Goal: Book appointment/travel/reservation

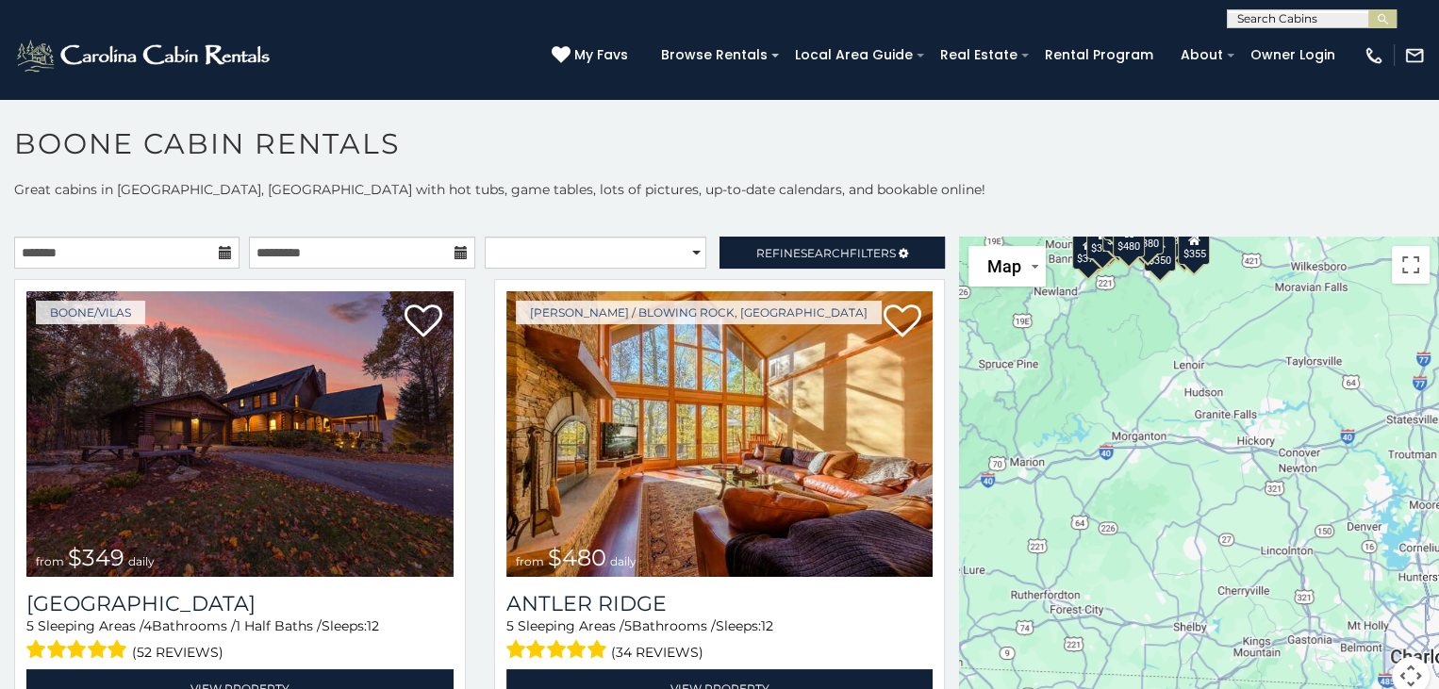
drag, startPoint x: 1123, startPoint y: 560, endPoint x: 984, endPoint y: 335, distance: 265.1
click at [984, 335] on div "$349 $480 $525 $315 $355 $635 $675 $930 $400 $451 $330 $400 $485 $460 $395 $695…" at bounding box center [1199, 477] width 480 height 481
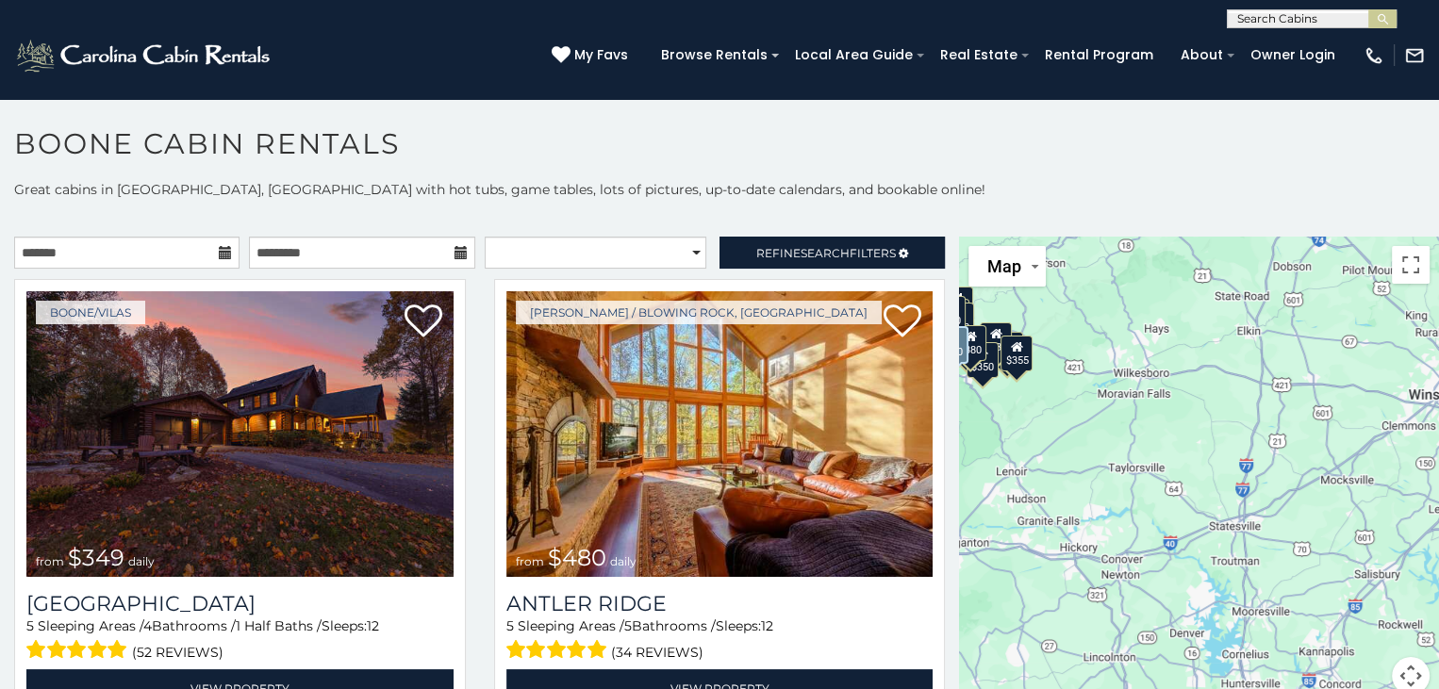
drag, startPoint x: 1122, startPoint y: 469, endPoint x: 943, endPoint y: 575, distance: 208.5
click at [943, 237] on main "**********" at bounding box center [719, 237] width 1439 height 0
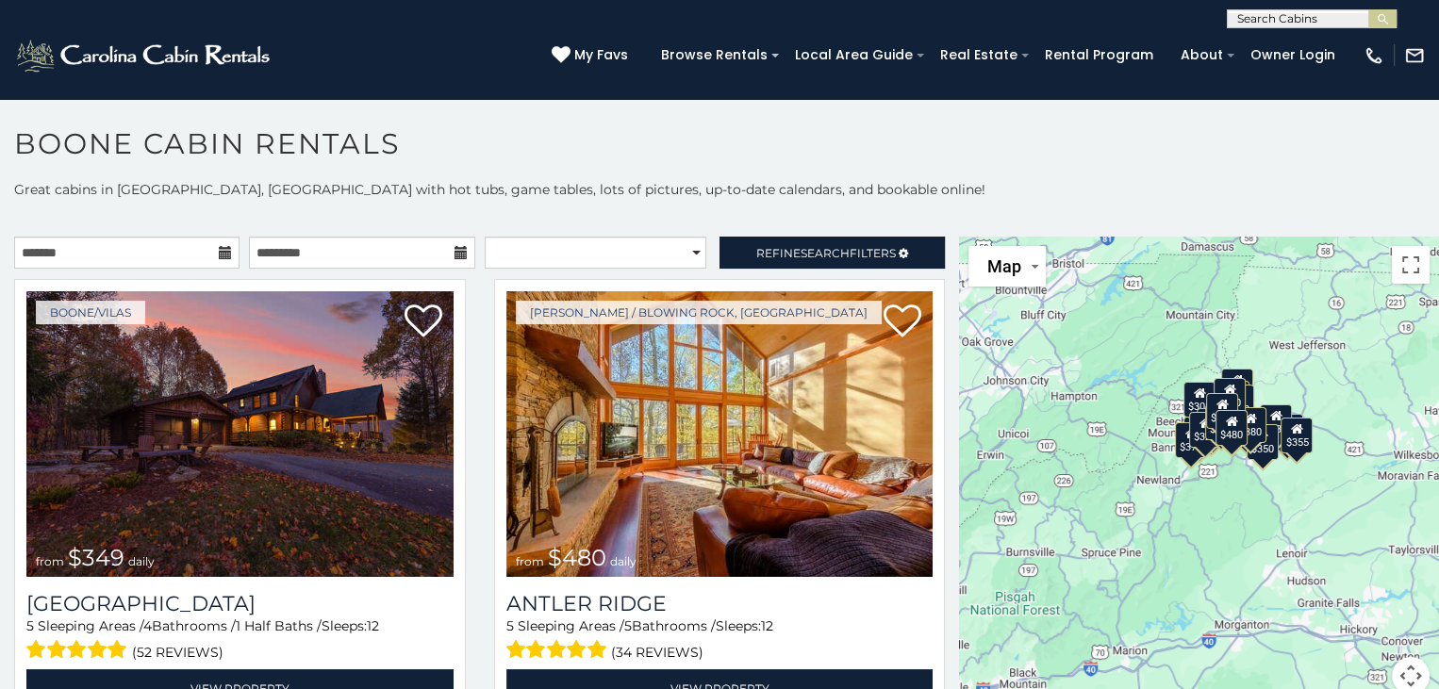
drag, startPoint x: 1175, startPoint y: 354, endPoint x: 1455, endPoint y: 438, distance: 292.6
click at [1438, 438] on html "**********" at bounding box center [719, 350] width 1439 height 700
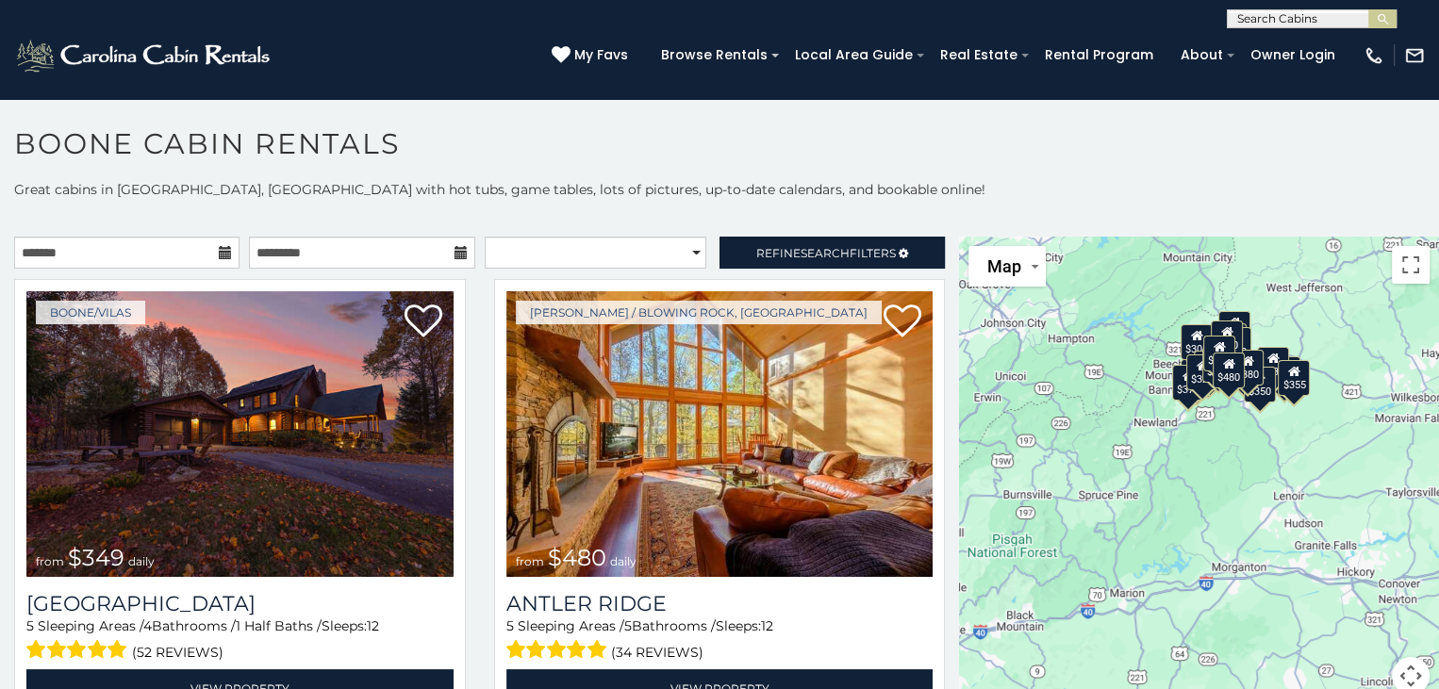
drag, startPoint x: 1182, startPoint y: 521, endPoint x: 1179, endPoint y: 457, distance: 64.2
click at [1179, 457] on div "$349 $480 $525 $315 $355 $635 $675 $930 $400 $451 $330 $400 $485 $460 $395 $695…" at bounding box center [1199, 477] width 480 height 481
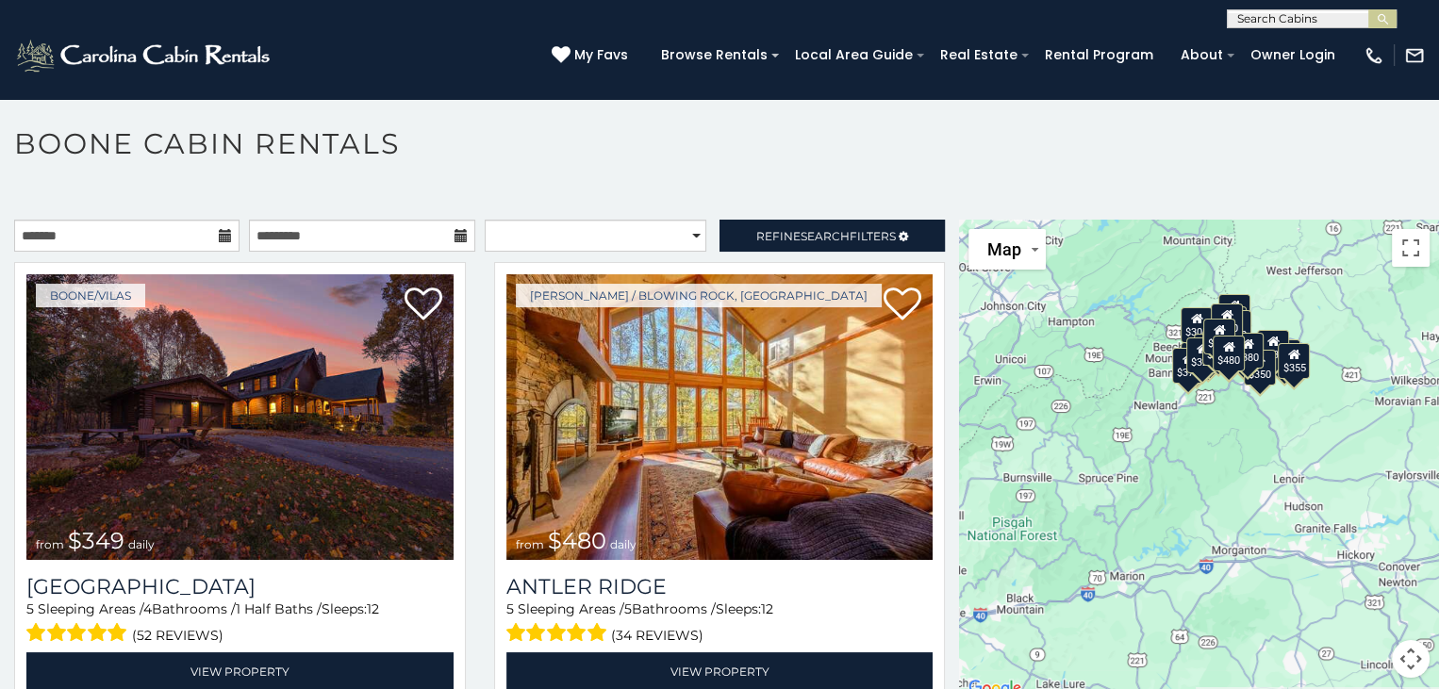
click at [1170, 488] on div "$349 $480 $525 $315 $355 $635 $675 $930 $400 $451 $330 $400 $485 $460 $395 $695…" at bounding box center [1199, 460] width 480 height 481
click at [1159, 475] on div "$349 $480 $525 $315 $355 $635 $675 $930 $400 $451 $330 $400 $485 $460 $395 $695…" at bounding box center [1199, 460] width 480 height 481
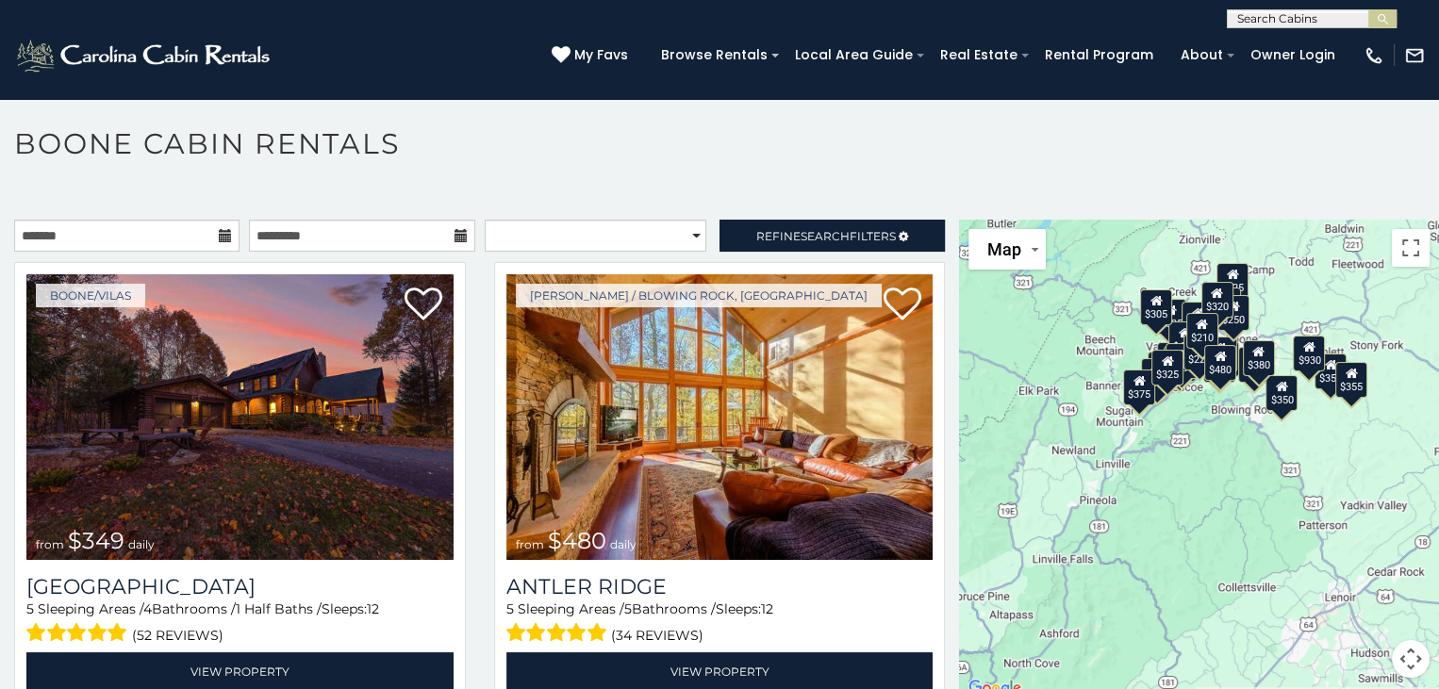
drag, startPoint x: 1246, startPoint y: 408, endPoint x: 1170, endPoint y: 551, distance: 161.1
click at [1170, 551] on div "$349 $480 $525 $315 $355 $635 $675 $930 $400 $451 $330 $400 $485 $460 $395 $695…" at bounding box center [1199, 460] width 480 height 481
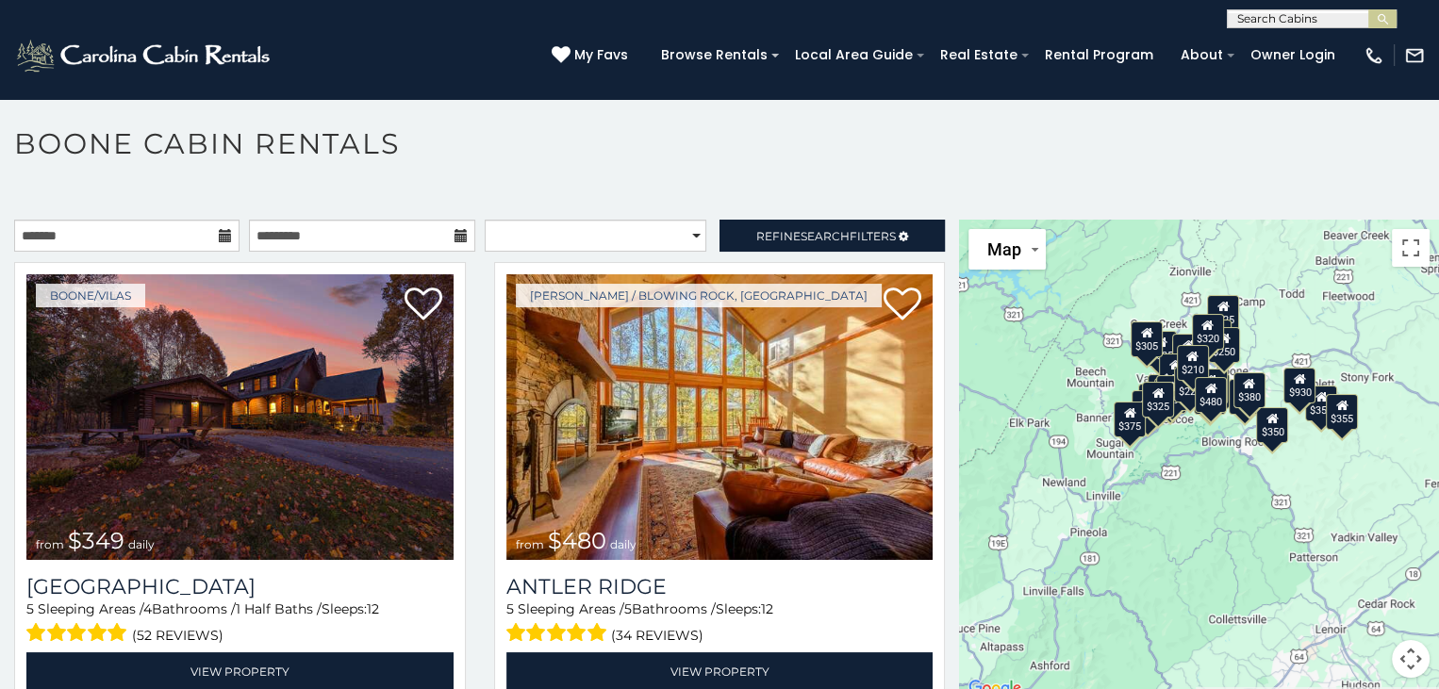
click at [1176, 552] on div "$349 $480 $525 $315 $355 $635 $675 $930 $400 $451 $330 $400 $485 $460 $395 $695…" at bounding box center [1199, 460] width 480 height 481
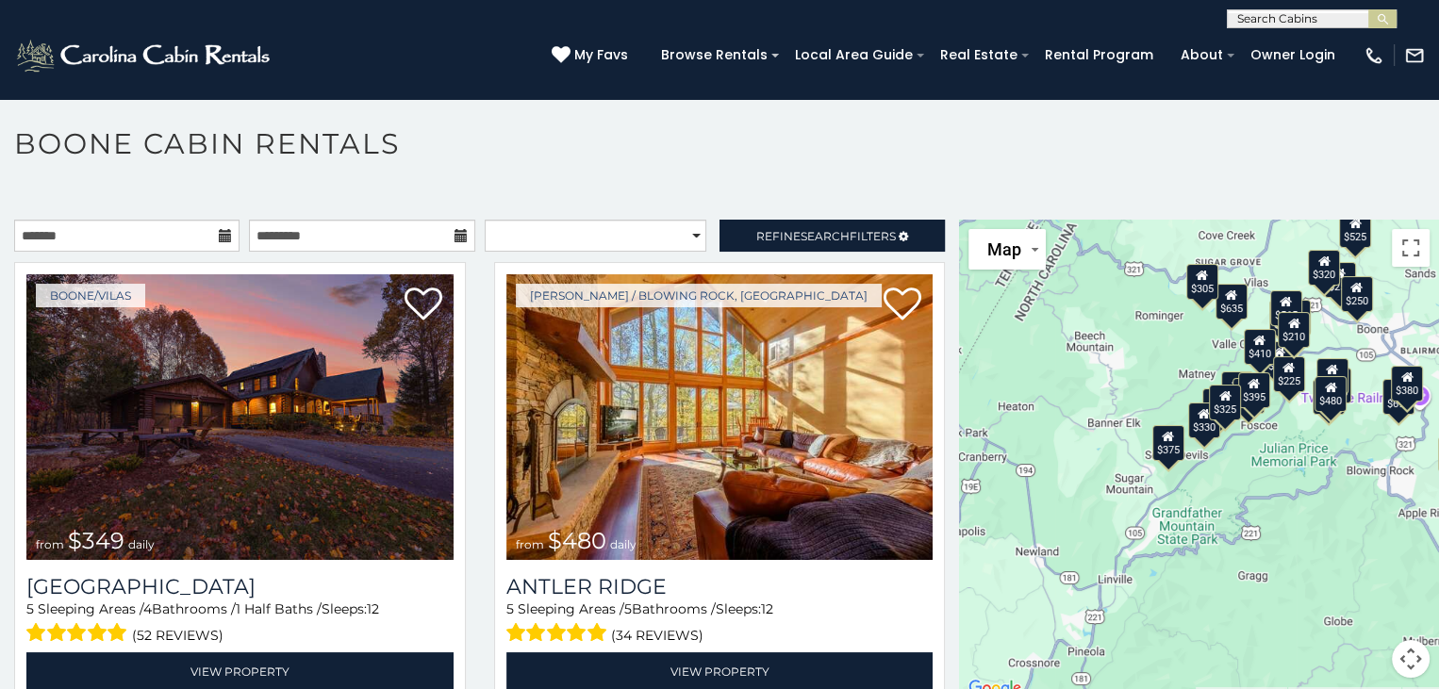
drag, startPoint x: 1116, startPoint y: 510, endPoint x: 1212, endPoint y: 656, distance: 175.0
click at [1212, 656] on div "$349 $480 $525 $315 $355 $635 $675 $930 $400 $451 $330 $400 $485 $460 $395 $695…" at bounding box center [1199, 460] width 480 height 481
click at [1230, 628] on div "$349 $480 $525 $315 $355 $635 $675 $930 $400 $451 $330 $400 $485 $460 $395 $695…" at bounding box center [1199, 460] width 480 height 481
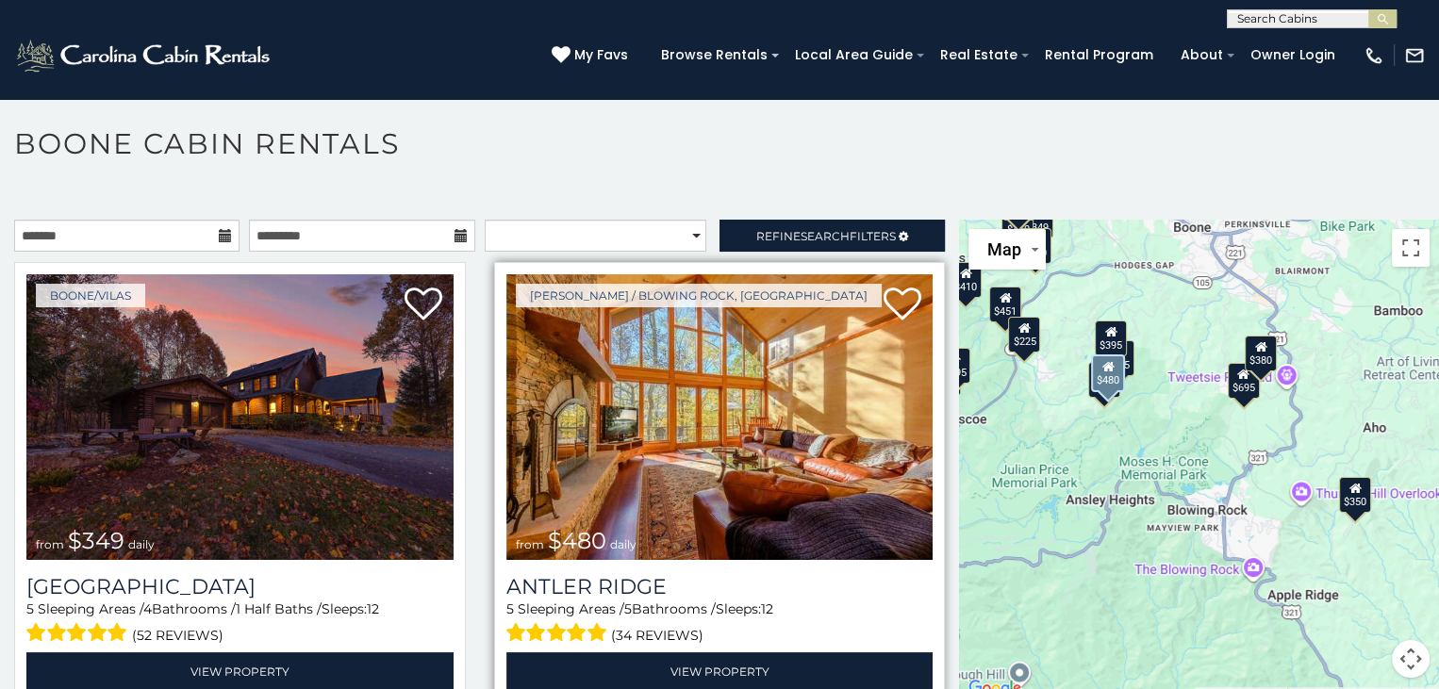
drag, startPoint x: 1233, startPoint y: 403, endPoint x: 917, endPoint y: 603, distance: 374.6
click at [917, 220] on main "**********" at bounding box center [719, 220] width 1439 height 0
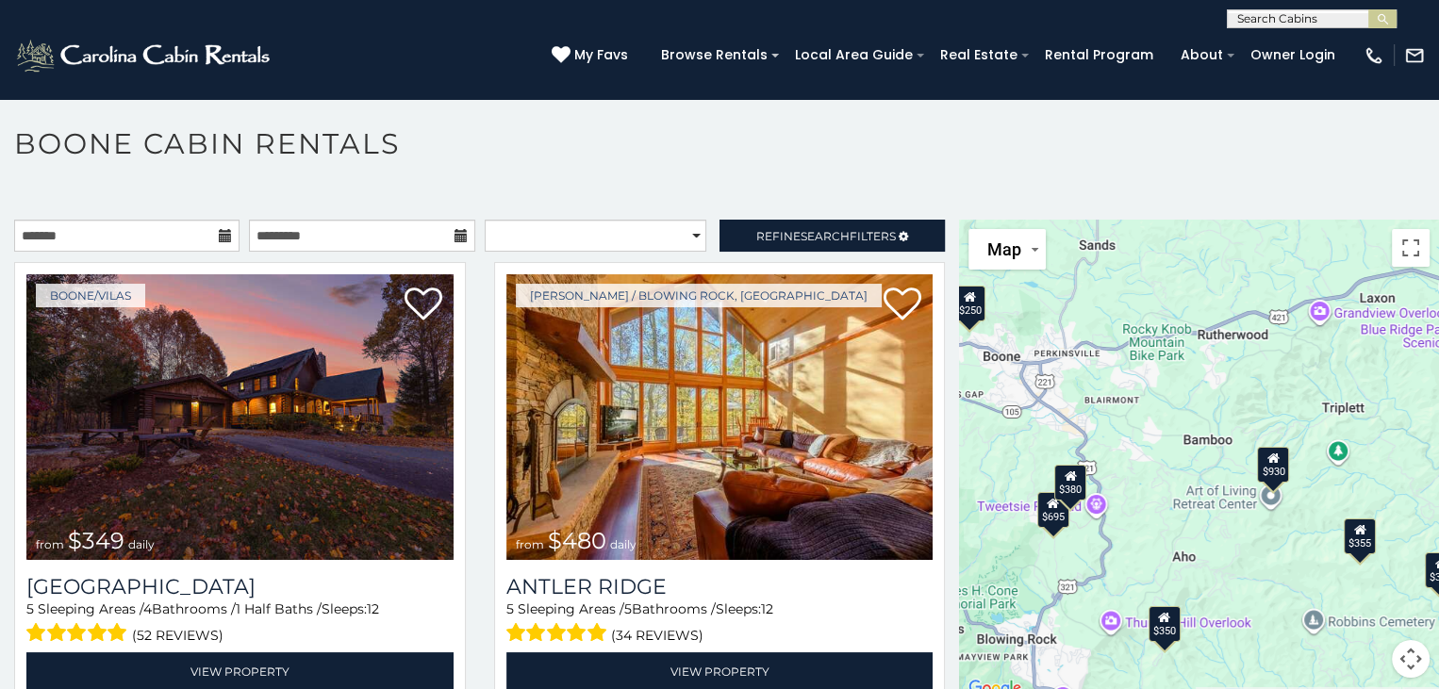
drag, startPoint x: 1222, startPoint y: 460, endPoint x: 1030, endPoint y: 589, distance: 231.7
click at [1030, 589] on div "$349 $480 $525 $315 $355 $635 $675 $930 $400 $451 $330 $400 $485 $460 $395 $695…" at bounding box center [1199, 460] width 480 height 481
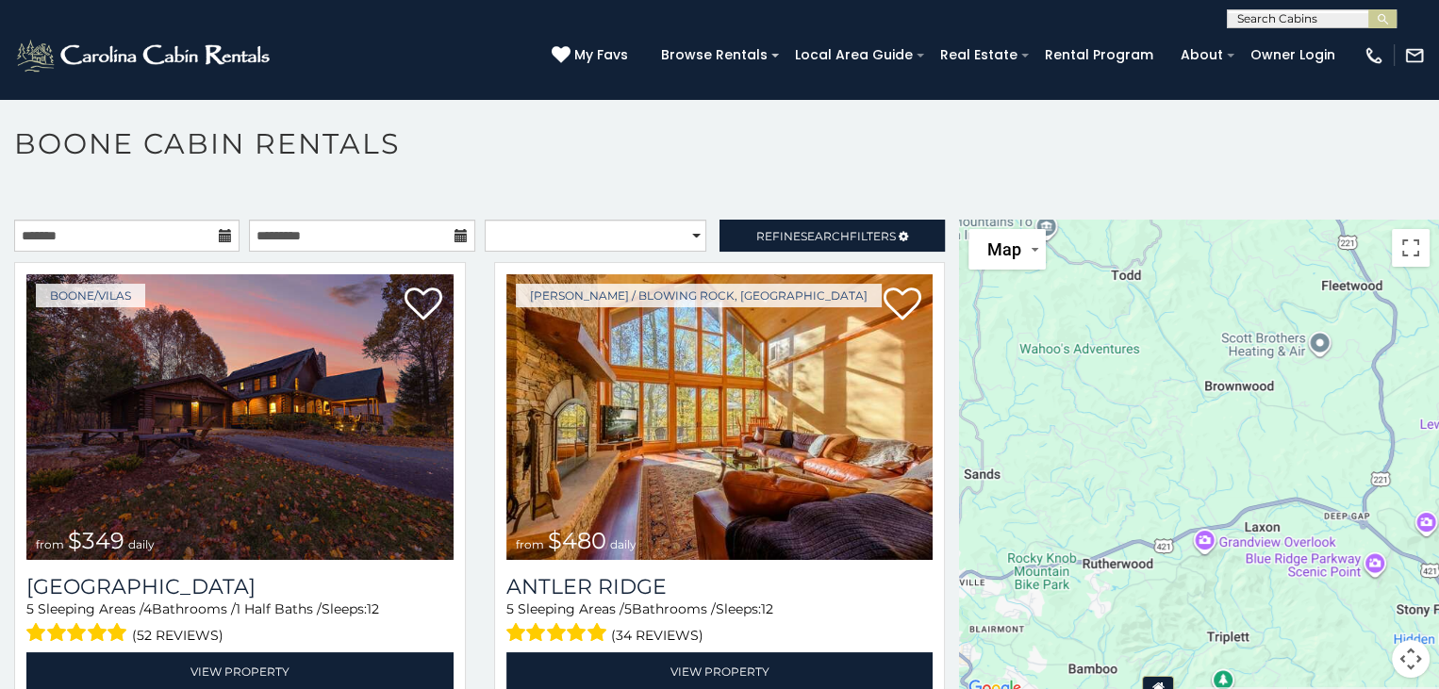
drag, startPoint x: 1141, startPoint y: 389, endPoint x: 1023, endPoint y: 623, distance: 261.9
click at [1023, 623] on div "$349 $480 $525 $315 $355 $635 $675 $930 $400 $451 $330 $400 $485 $460 $395 $695…" at bounding box center [1199, 460] width 480 height 481
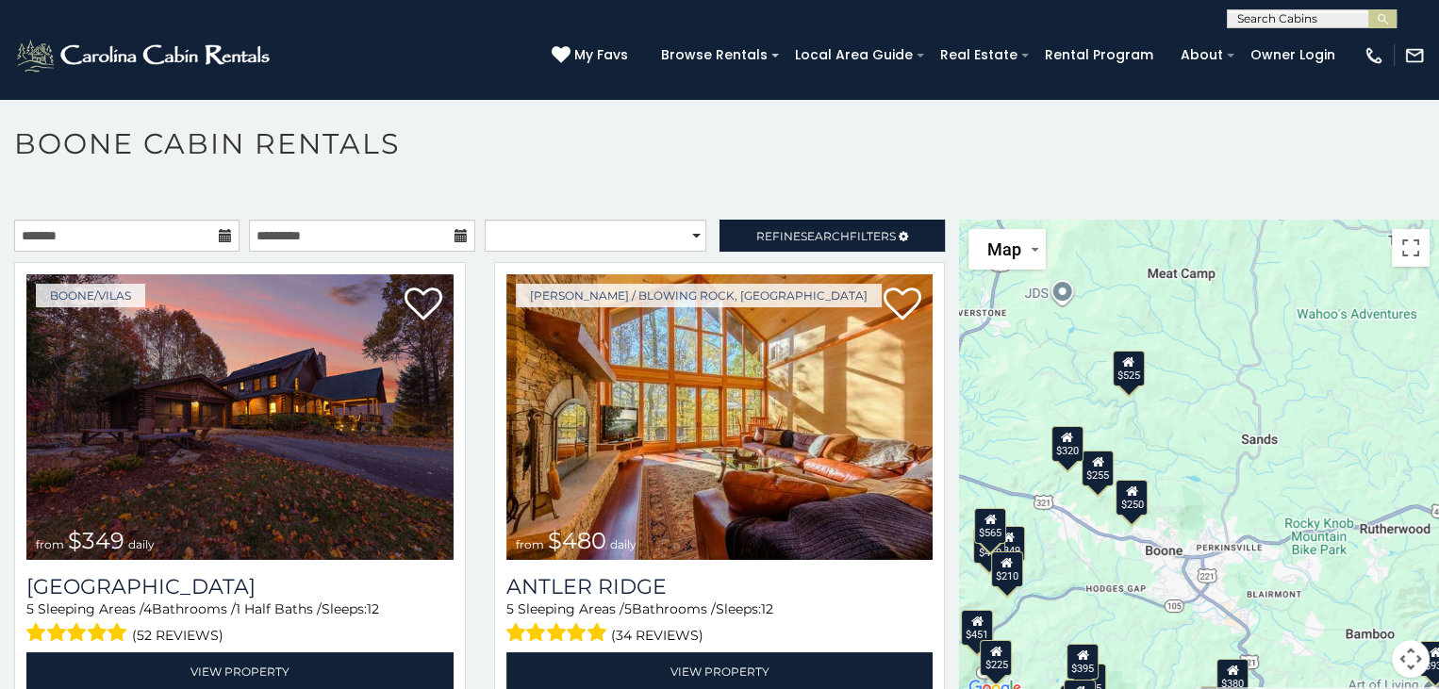
drag, startPoint x: 1006, startPoint y: 491, endPoint x: 1287, endPoint y: 455, distance: 283.3
click at [1287, 455] on div "$349 $480 $525 $315 $355 $635 $675 $930 $400 $451 $330 $400 $485 $460 $395 $695…" at bounding box center [1199, 460] width 480 height 481
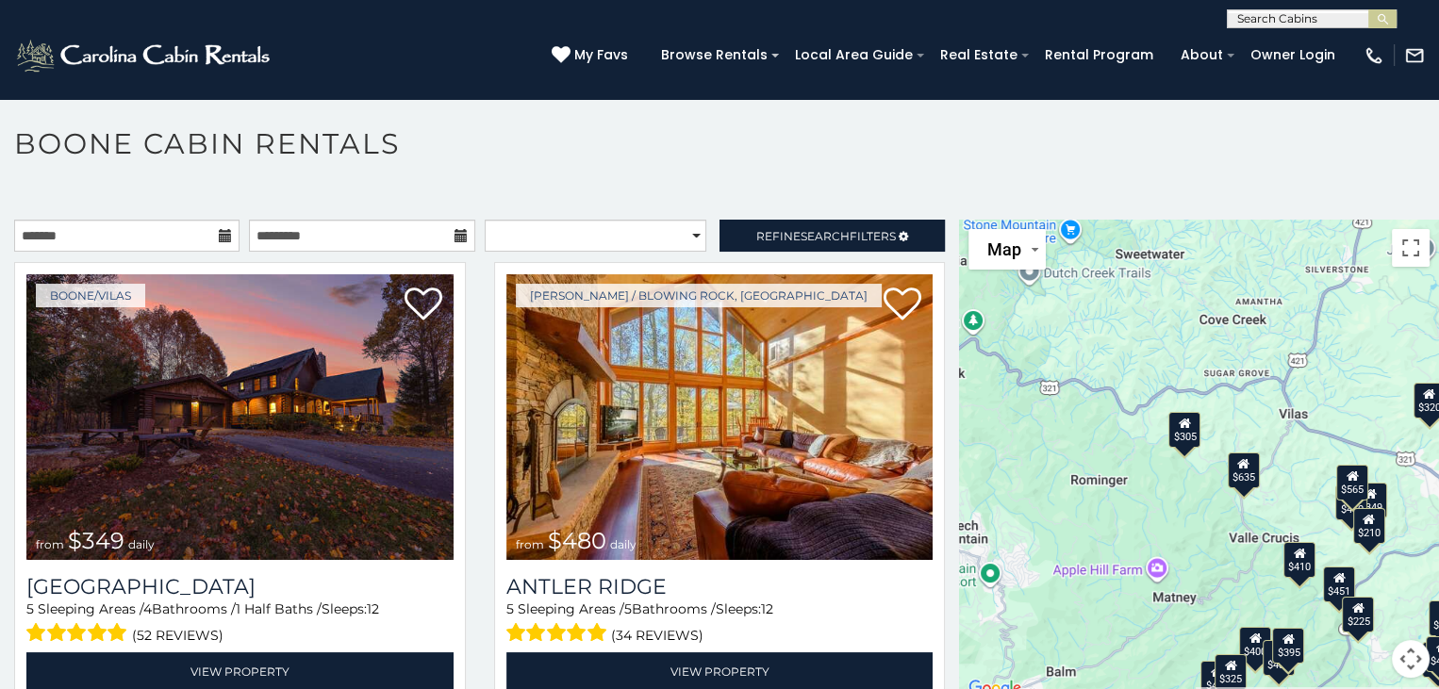
drag, startPoint x: 1003, startPoint y: 461, endPoint x: 1367, endPoint y: 418, distance: 366.6
click at [1367, 418] on div "$349 $480 $525 $315 $355 $635 $675 $930 $400 $451 $330 $400 $485 $460 $395 $695…" at bounding box center [1199, 460] width 480 height 481
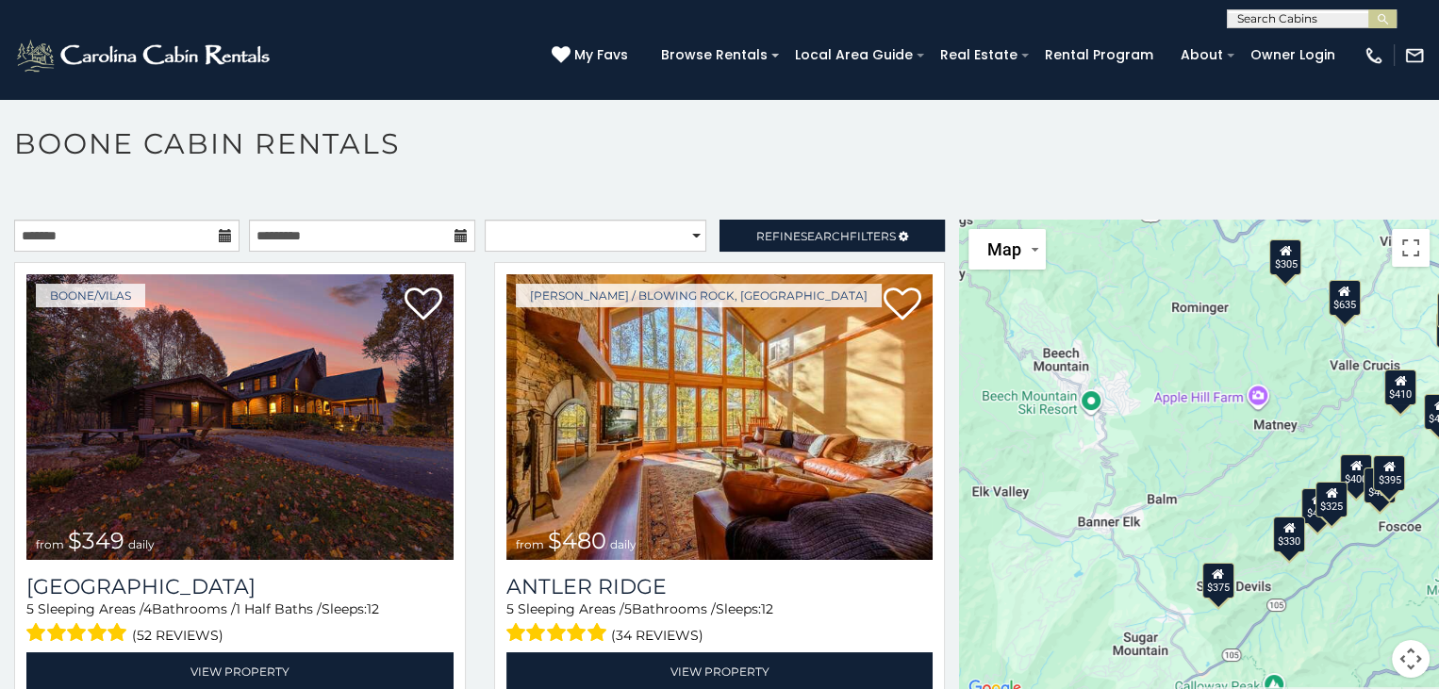
drag, startPoint x: 1166, startPoint y: 604, endPoint x: 1272, endPoint y: 424, distance: 209.3
click at [1272, 424] on div "$349 $480 $525 $315 $355 $635 $675 $930 $400 $451 $330 $400 $485 $460 $395 $695…" at bounding box center [1199, 460] width 480 height 481
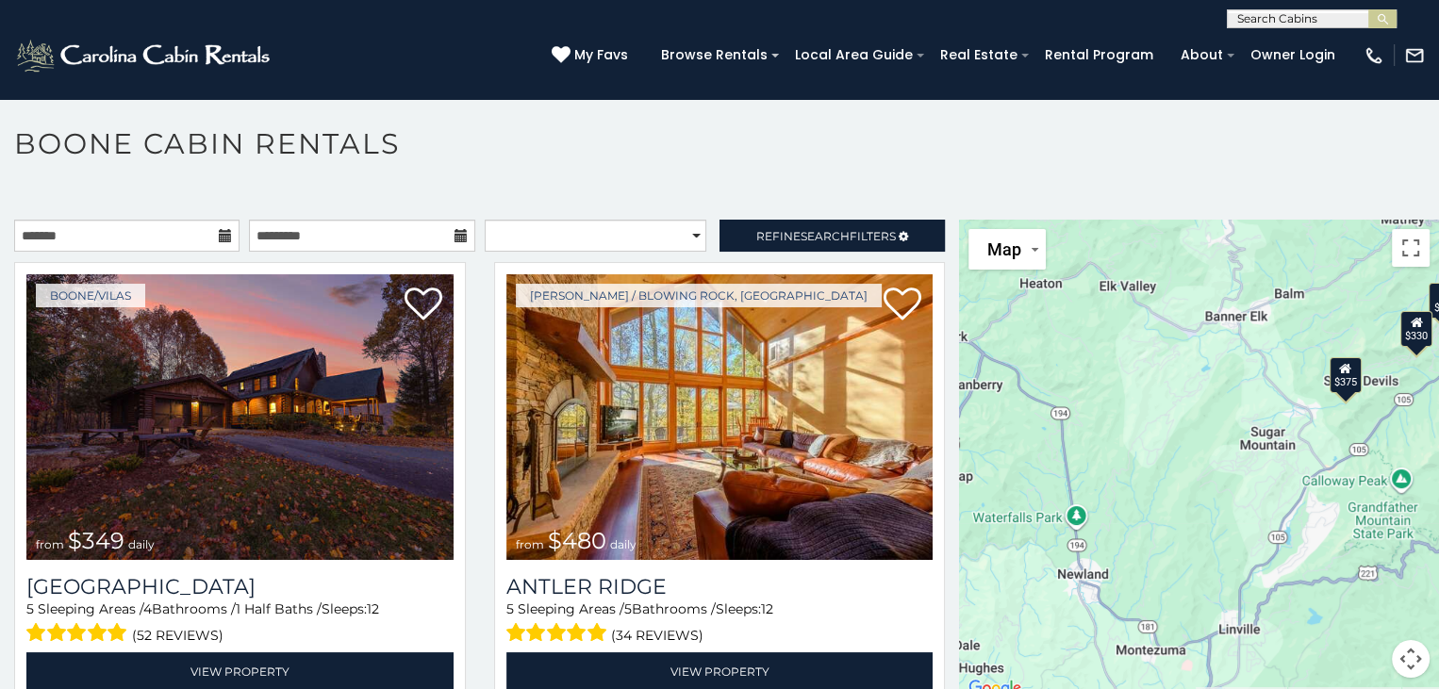
drag, startPoint x: 1140, startPoint y: 577, endPoint x: 1269, endPoint y: 370, distance: 244.4
click at [1269, 370] on div "$349 $480 $525 $315 $355 $635 $675 $930 $400 $451 $330 $400 $485 $460 $395 $695…" at bounding box center [1199, 460] width 480 height 481
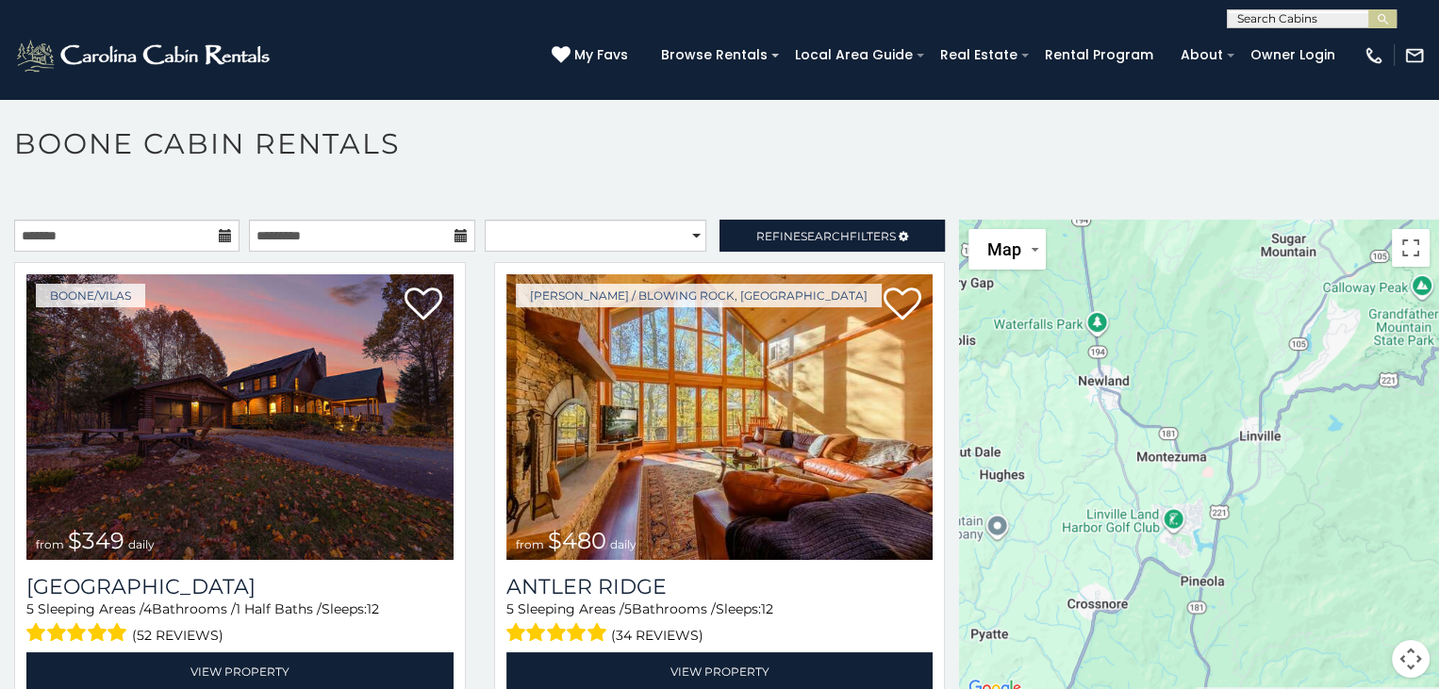
drag, startPoint x: 1164, startPoint y: 581, endPoint x: 1181, endPoint y: 351, distance: 230.7
click at [1182, 351] on div "$349 $480 $525 $315 $355 $635 $675 $930 $400 $451 $330 $400 $485 $460 $395 $695…" at bounding box center [1199, 460] width 480 height 481
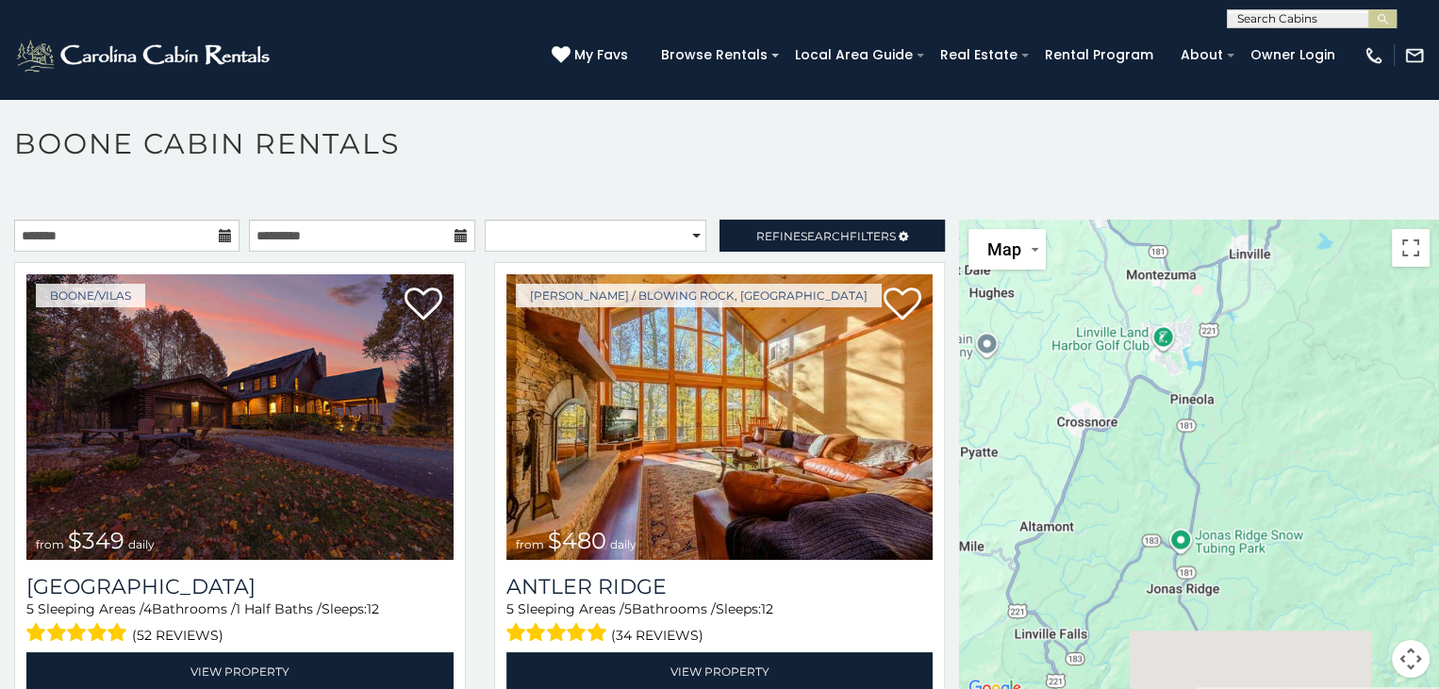
drag, startPoint x: 1241, startPoint y: 618, endPoint x: 1217, endPoint y: 448, distance: 171.4
click at [1219, 452] on div "$349 $480 $525 $315 $355 $635 $675 $930 $400 $451 $330 $400 $485 $460 $395 $695…" at bounding box center [1199, 460] width 480 height 481
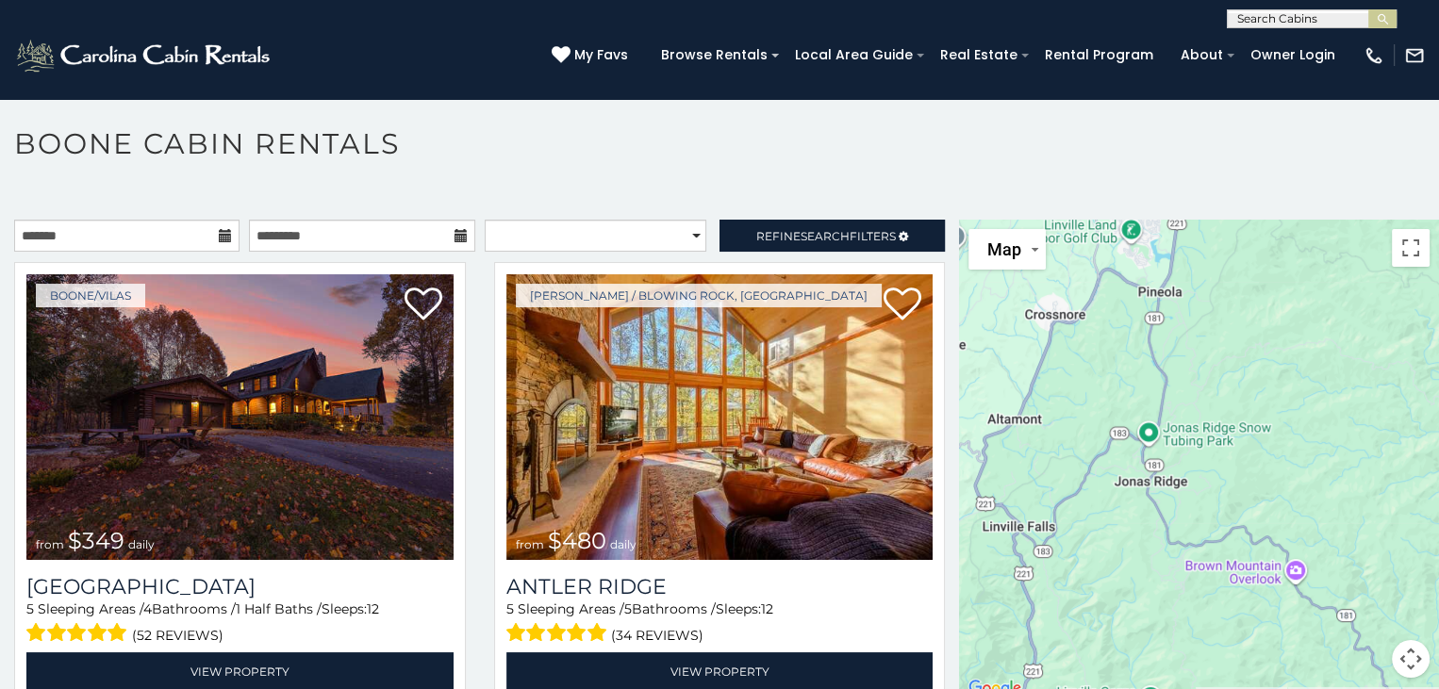
click at [1217, 444] on div "$349 $480 $525 $315 $355 $635 $675 $930 $400 $451 $330 $400 $485 $460 $395 $695…" at bounding box center [1199, 460] width 480 height 481
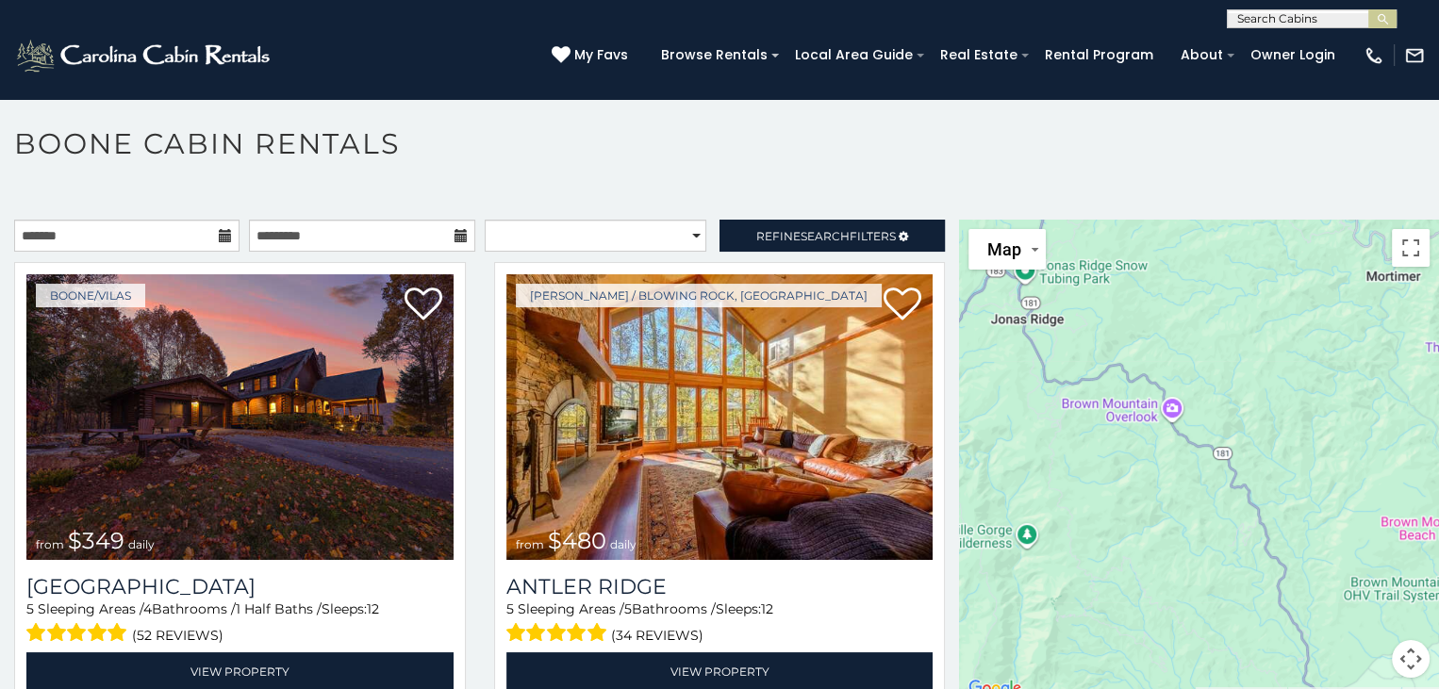
drag, startPoint x: 1184, startPoint y: 642, endPoint x: 1044, endPoint y: 456, distance: 232.9
click at [1044, 456] on div "$349 $480 $525 $315 $355 $635 $675 $930 $400 $451 $330 $400 $485 $460 $395 $695…" at bounding box center [1199, 460] width 480 height 481
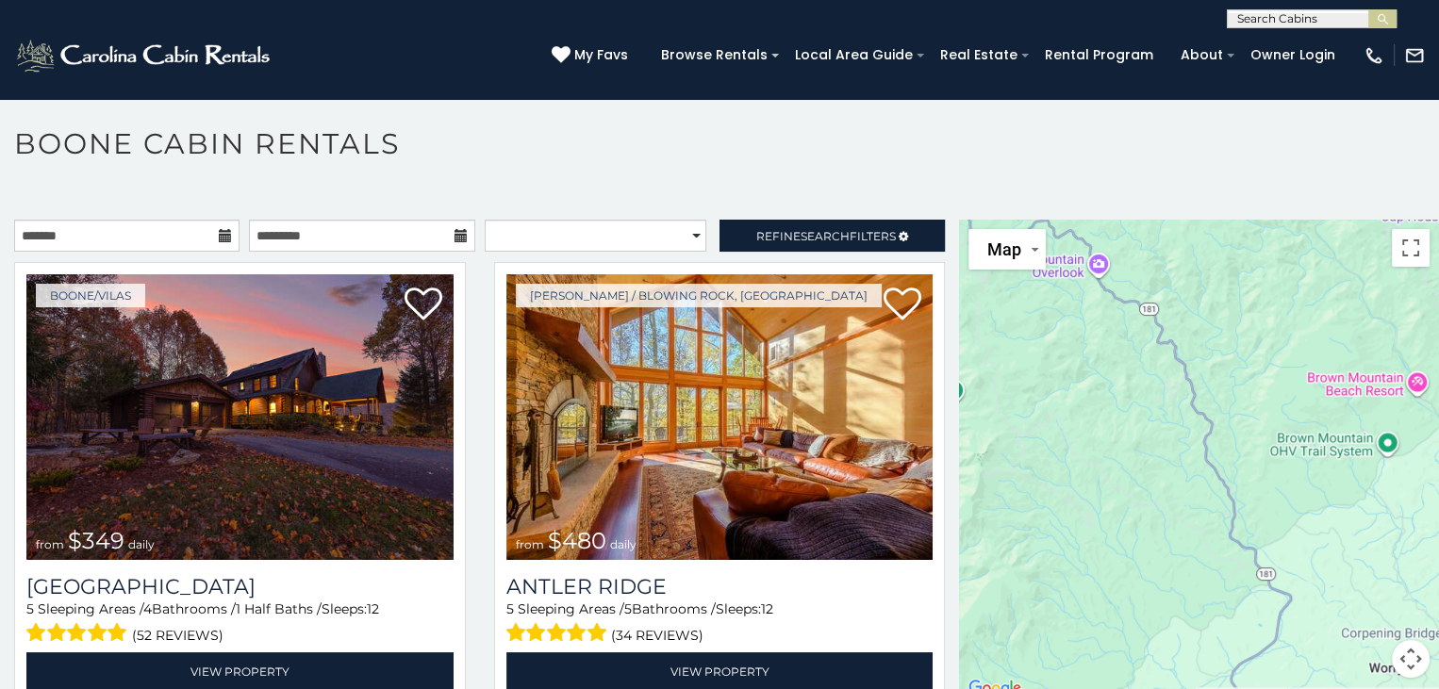
drag, startPoint x: 1148, startPoint y: 639, endPoint x: 1052, endPoint y: 479, distance: 186.5
click at [1052, 479] on div "$349 $480 $525 $315 $355 $635 $675 $930 $400 $451 $330 $400 $485 $460 $395 $695…" at bounding box center [1199, 460] width 480 height 481
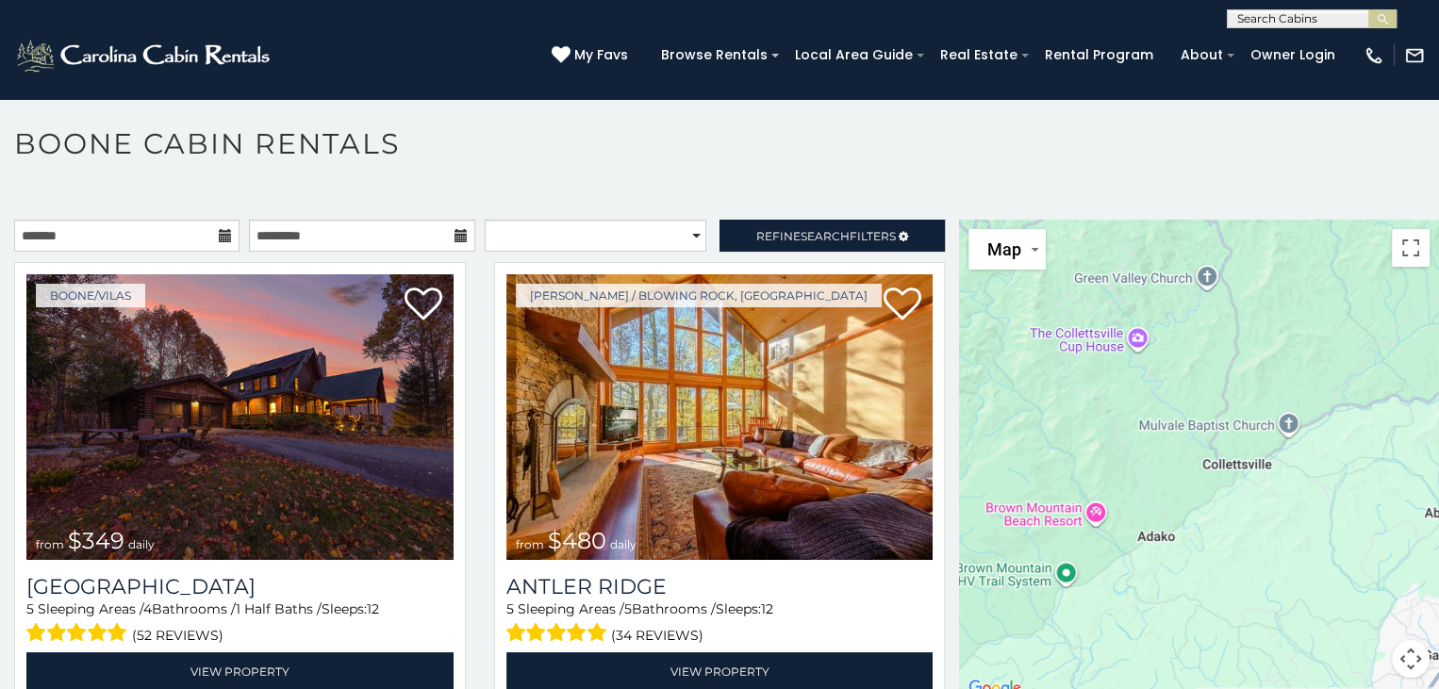
drag, startPoint x: 1269, startPoint y: 506, endPoint x: 1017, endPoint y: 701, distance: 318.7
click at [1017, 688] on html "**********" at bounding box center [719, 350] width 1439 height 700
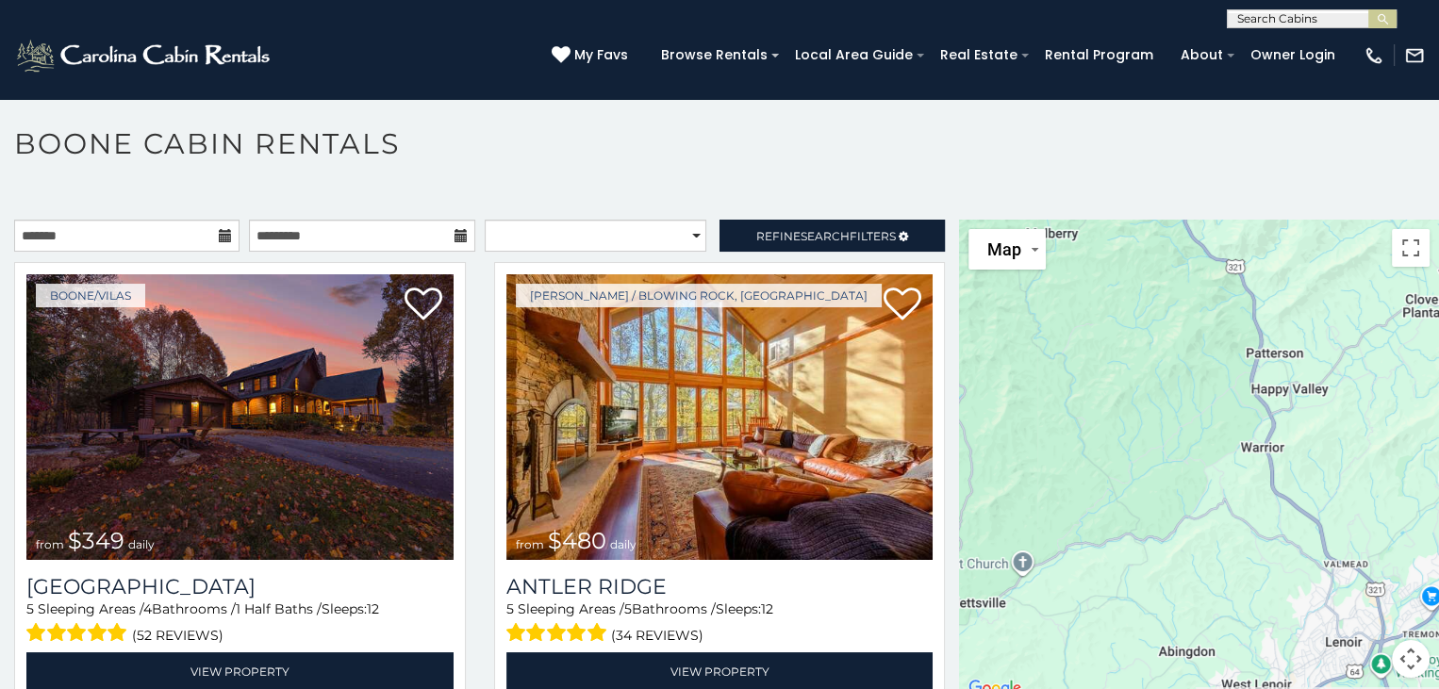
drag, startPoint x: 1282, startPoint y: 537, endPoint x: 1019, endPoint y: 674, distance: 296.9
click at [1019, 674] on div "$349 $480 $525 $315 $355 $635 $675 $930 $400 $451 $330 $400 $485 $460 $395 $695…" at bounding box center [1199, 460] width 480 height 481
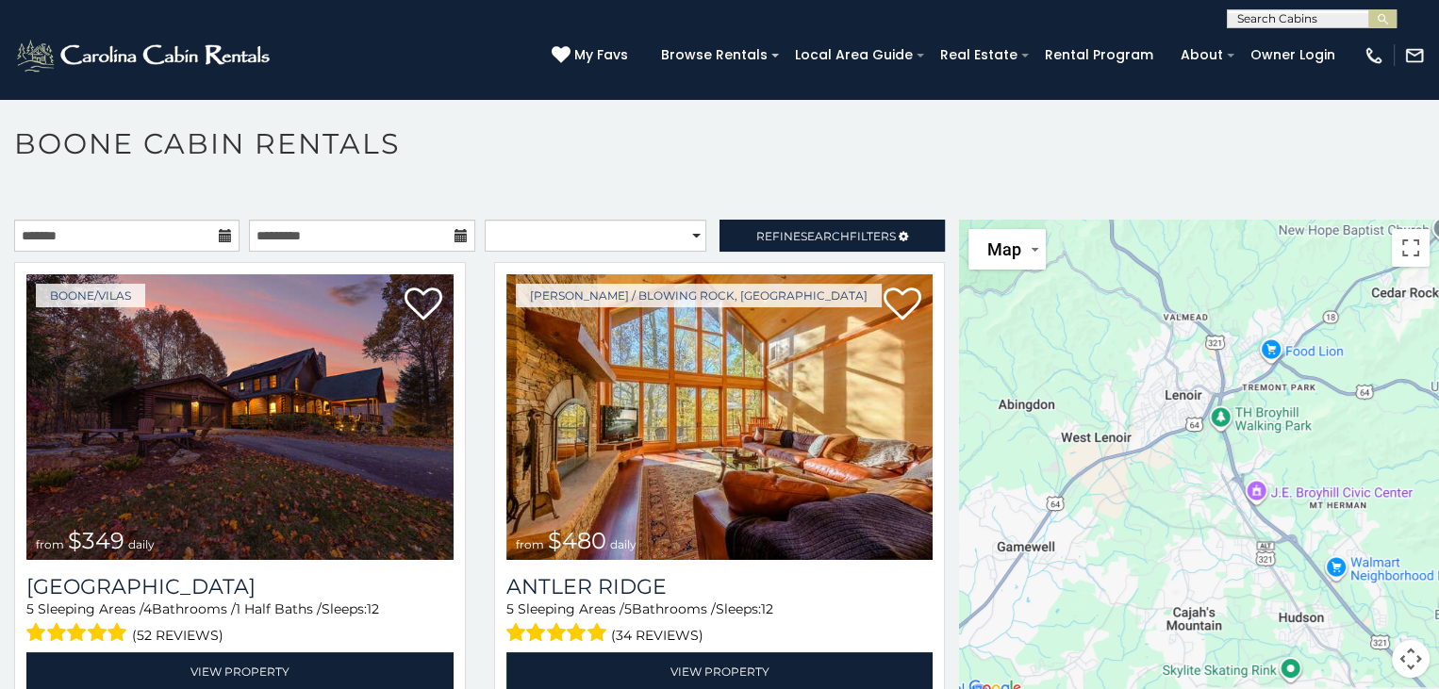
drag, startPoint x: 1131, startPoint y: 634, endPoint x: 970, endPoint y: 387, distance: 294.5
click at [970, 387] on div "$349 $480 $525 $315 $355 $635 $675 $930 $400 $451 $330 $400 $485 $460 $395 $695…" at bounding box center [1199, 460] width 480 height 481
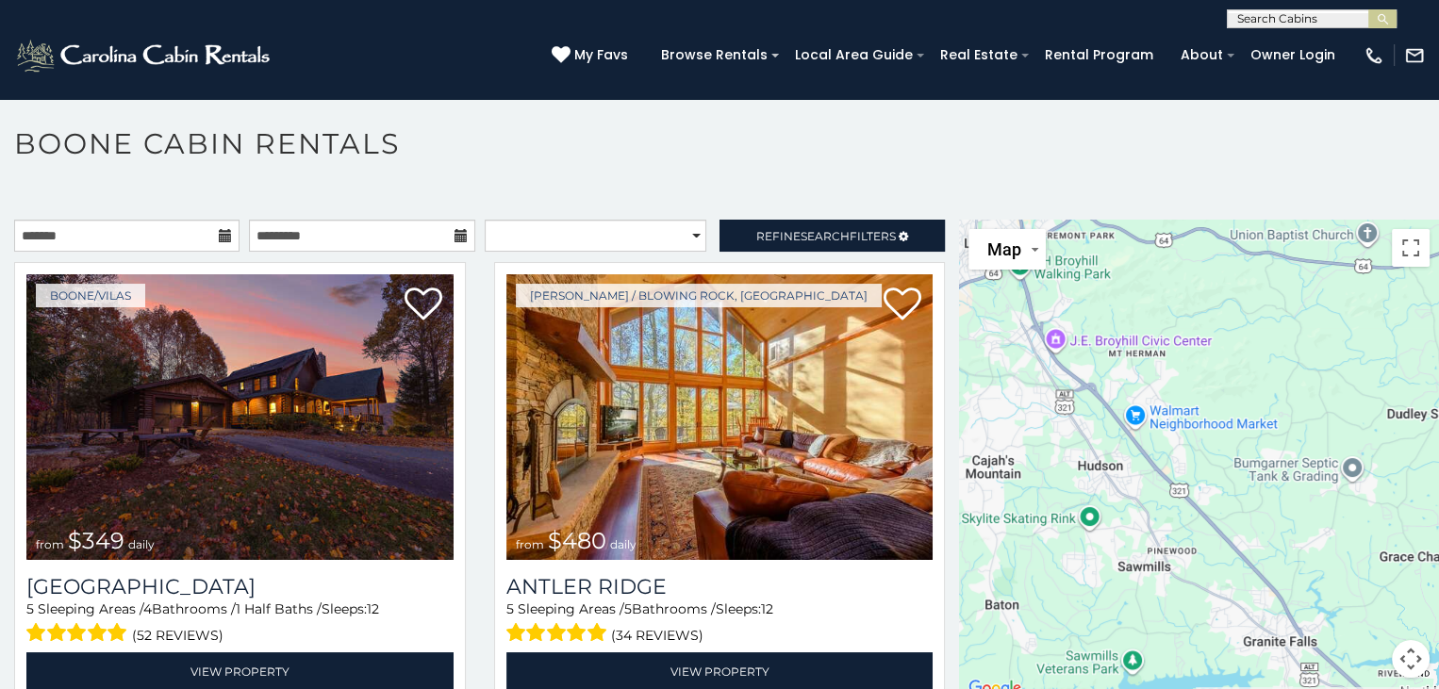
drag, startPoint x: 1319, startPoint y: 577, endPoint x: 1076, endPoint y: 382, distance: 311.9
click at [1076, 382] on div "$349 $480 $525 $315 $355 $635 $675 $930 $400 $451 $330 $400 $485 $460 $395 $695…" at bounding box center [1199, 460] width 480 height 481
